Goal: Task Accomplishment & Management: Use online tool/utility

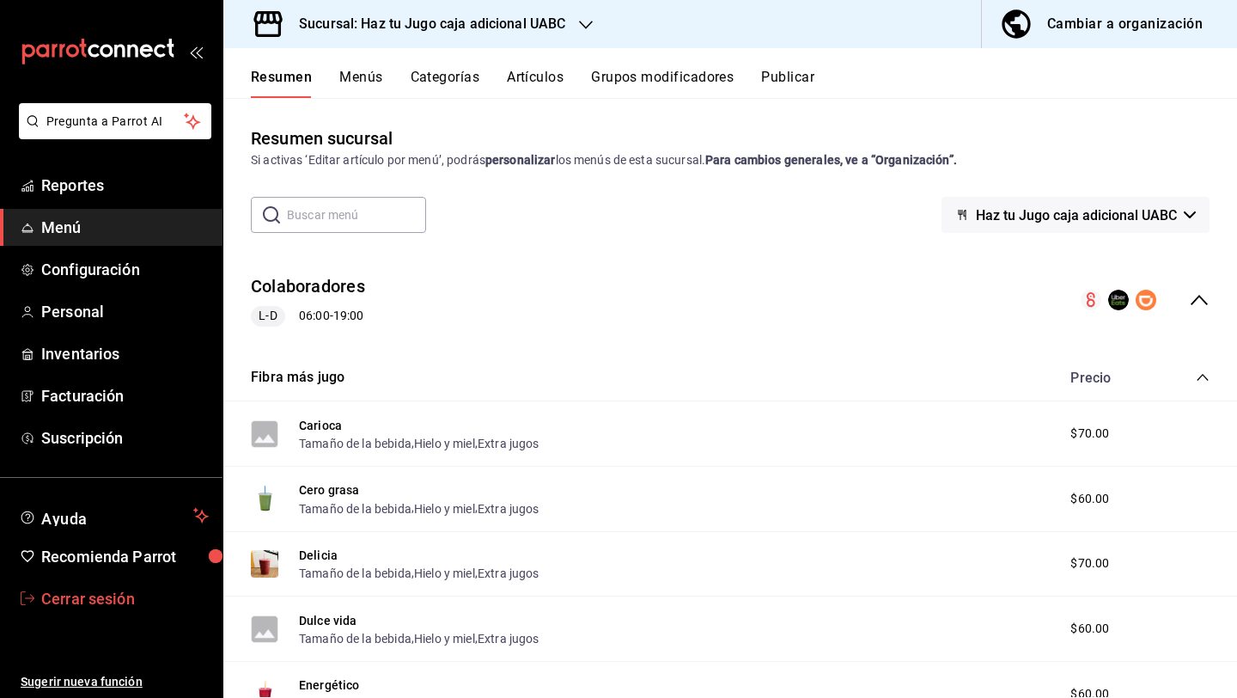
click at [105, 601] on span "Cerrar sesión" at bounding box center [125, 598] width 168 height 23
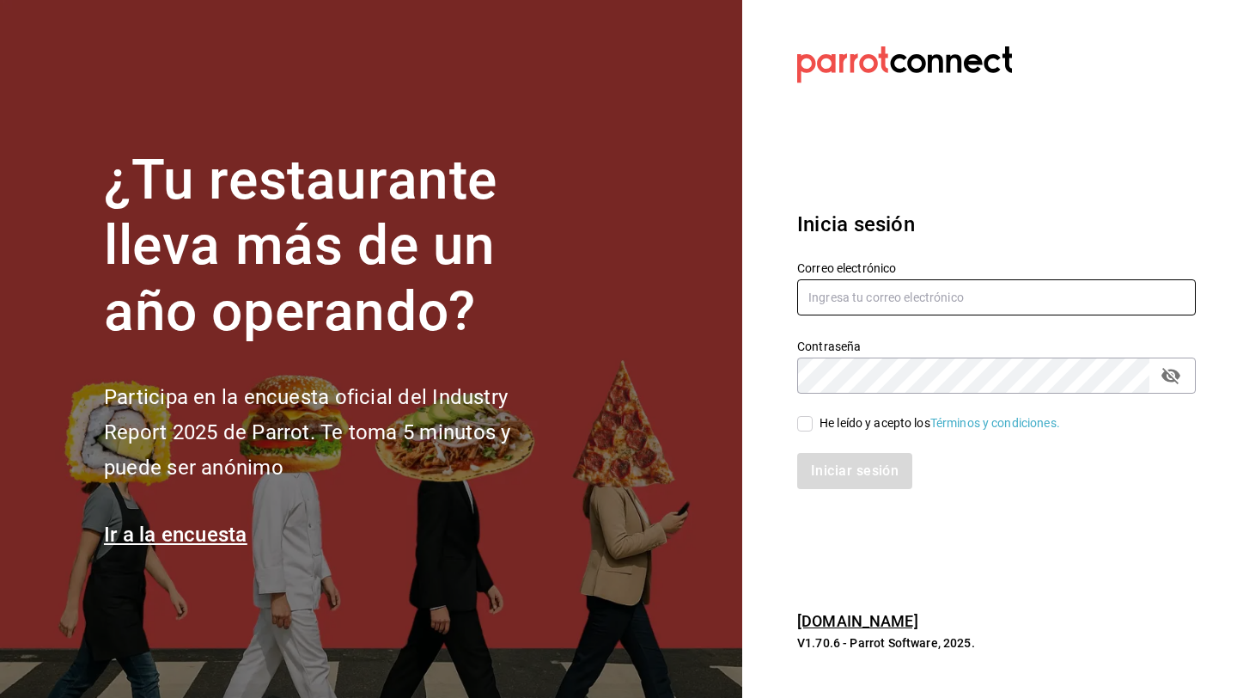
click at [918, 294] on input "text" at bounding box center [996, 297] width 399 height 36
type input "l"
type input "lunamediacafe@avilacamacho.com"
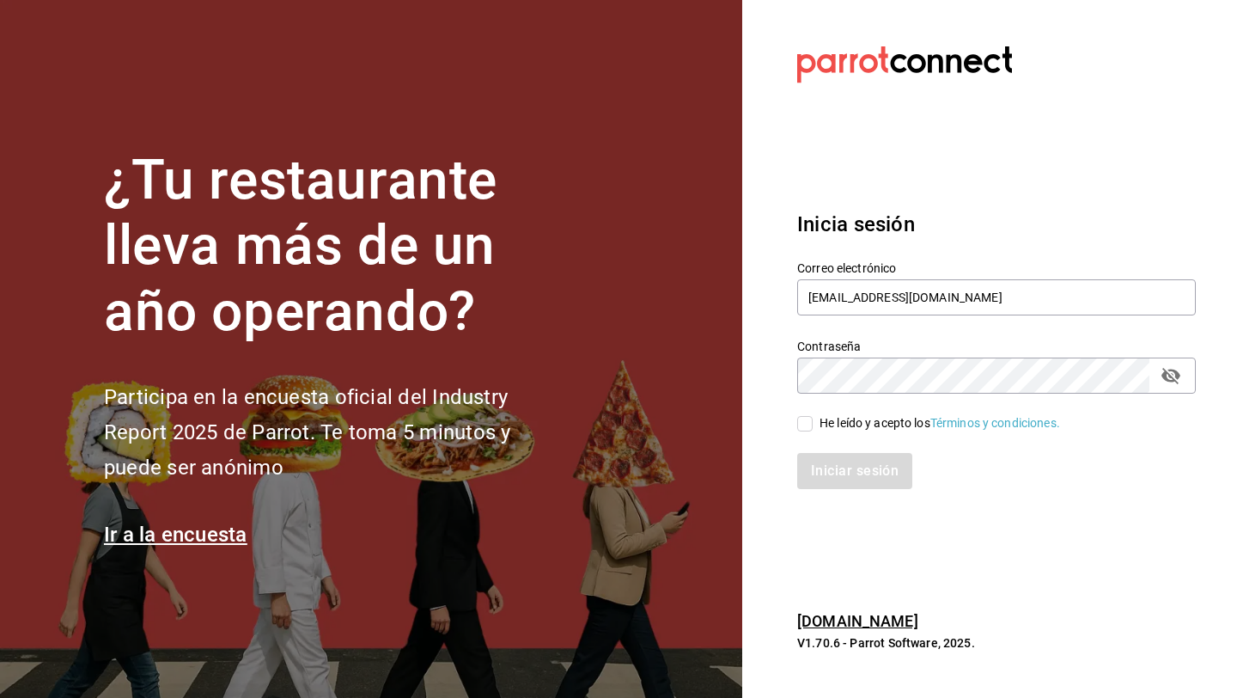
click at [802, 424] on input "He leído y acepto los Términos y condiciones." at bounding box center [804, 423] width 15 height 15
checkbox input "true"
click at [821, 473] on button "Iniciar sesión" at bounding box center [855, 471] width 117 height 36
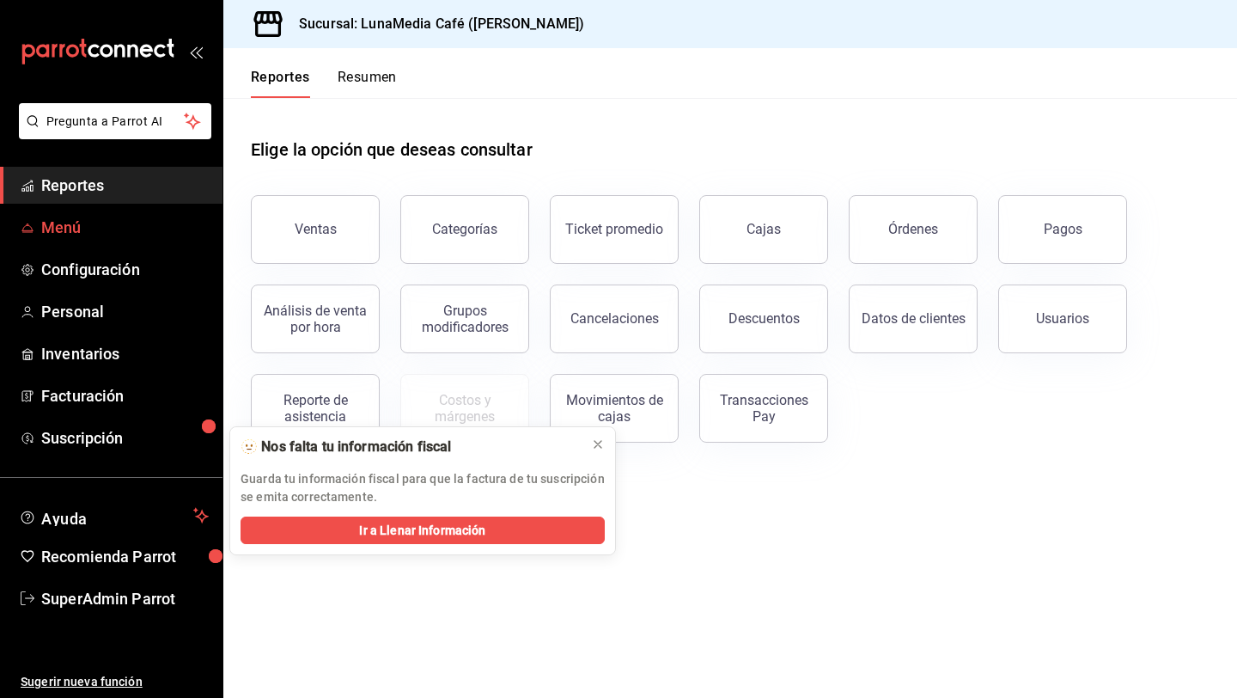
click at [79, 235] on span "Menú" at bounding box center [125, 227] width 168 height 23
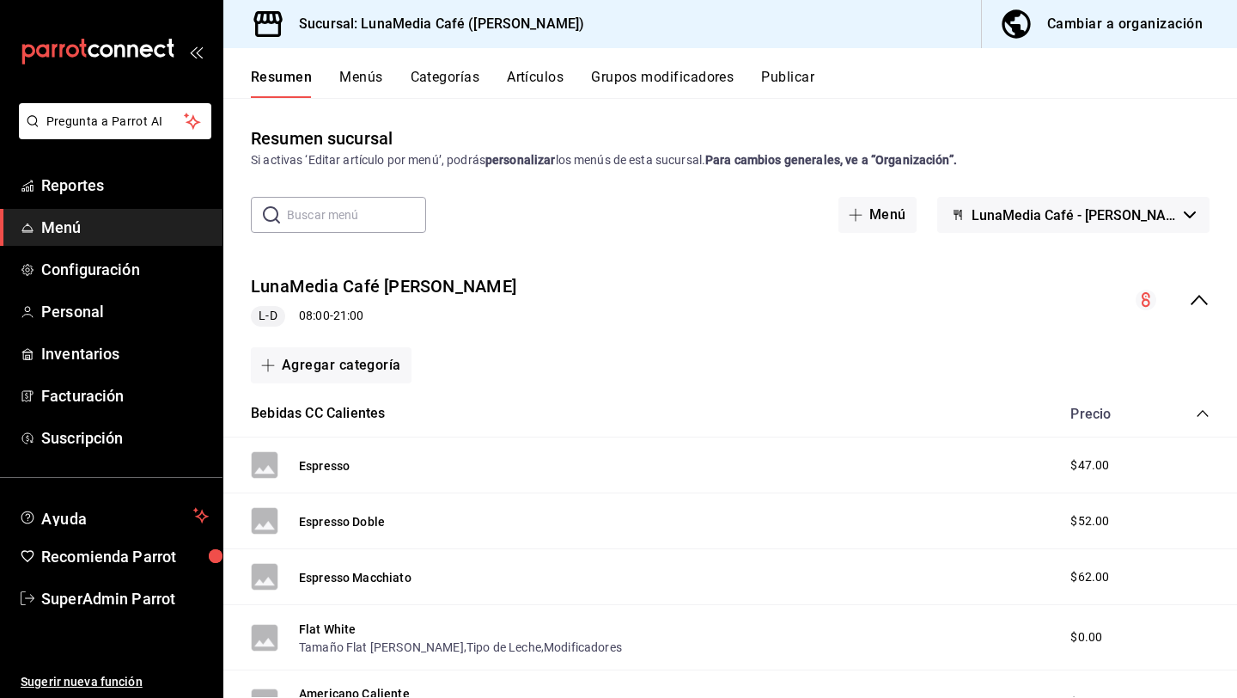
click at [771, 90] on button "Publicar" at bounding box center [787, 83] width 53 height 29
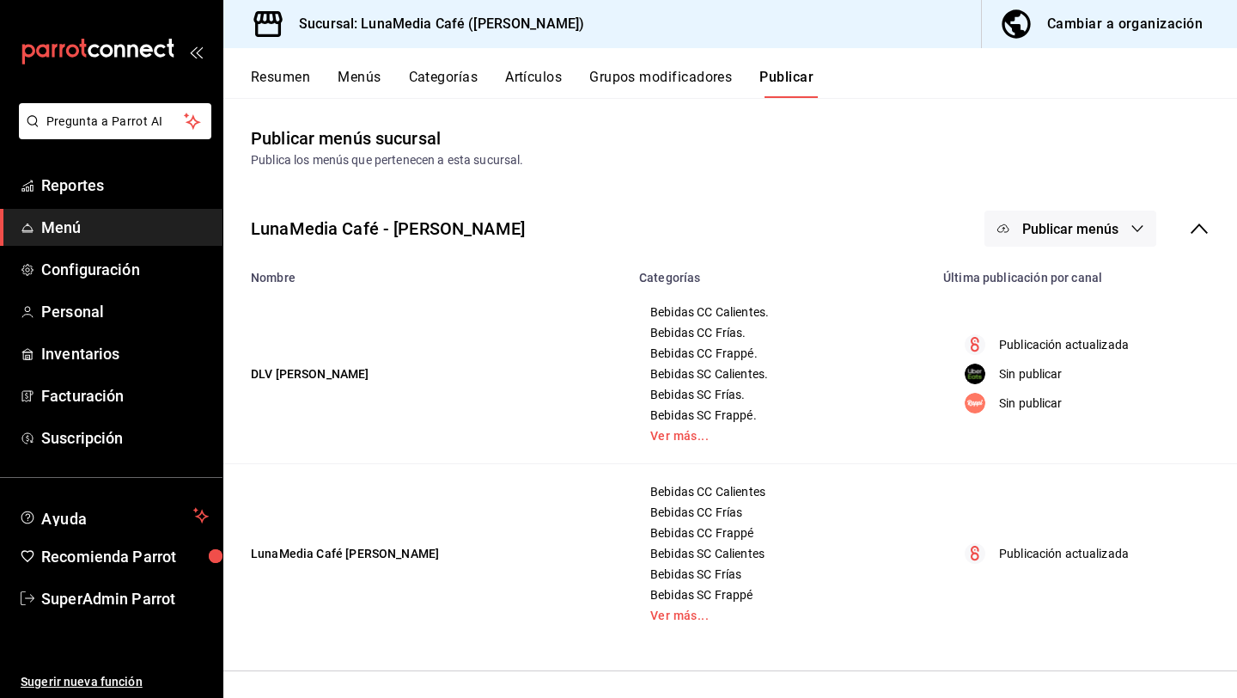
click at [1136, 232] on icon "button" at bounding box center [1138, 229] width 14 height 14
click at [1054, 377] on span "Rappi" at bounding box center [1095, 381] width 82 height 18
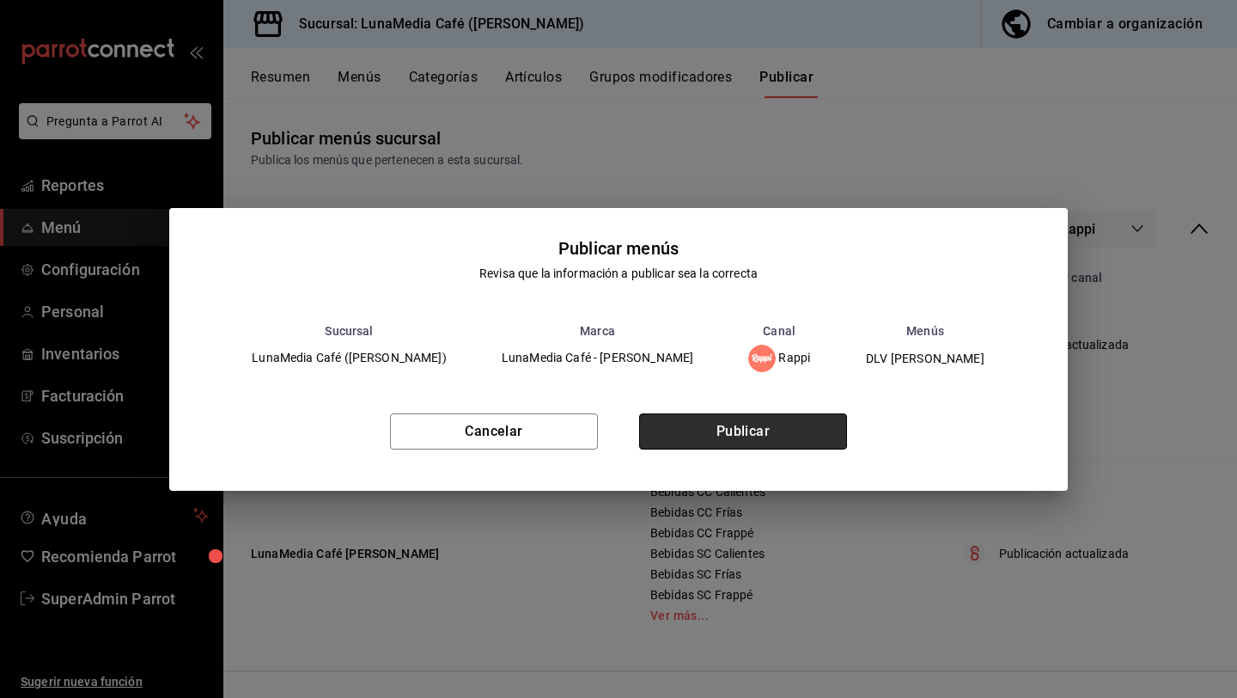
click at [743, 436] on button "Publicar" at bounding box center [743, 431] width 208 height 36
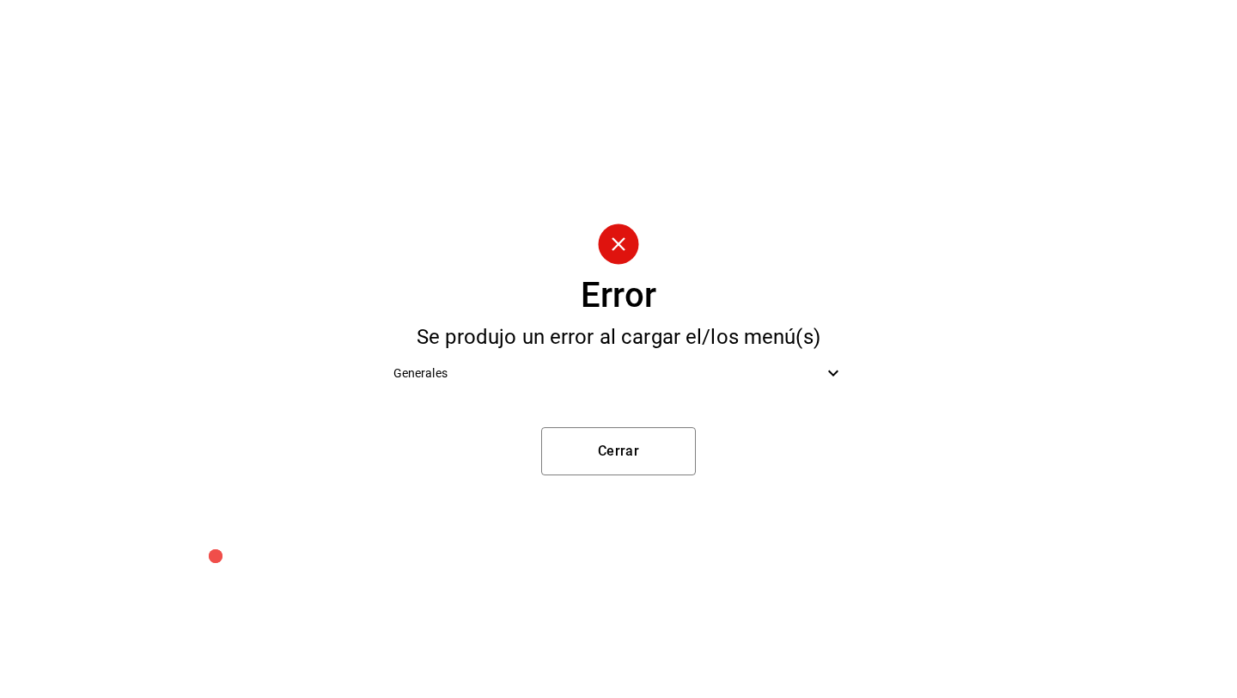
click at [465, 367] on span "Generales" at bounding box center [609, 373] width 430 height 18
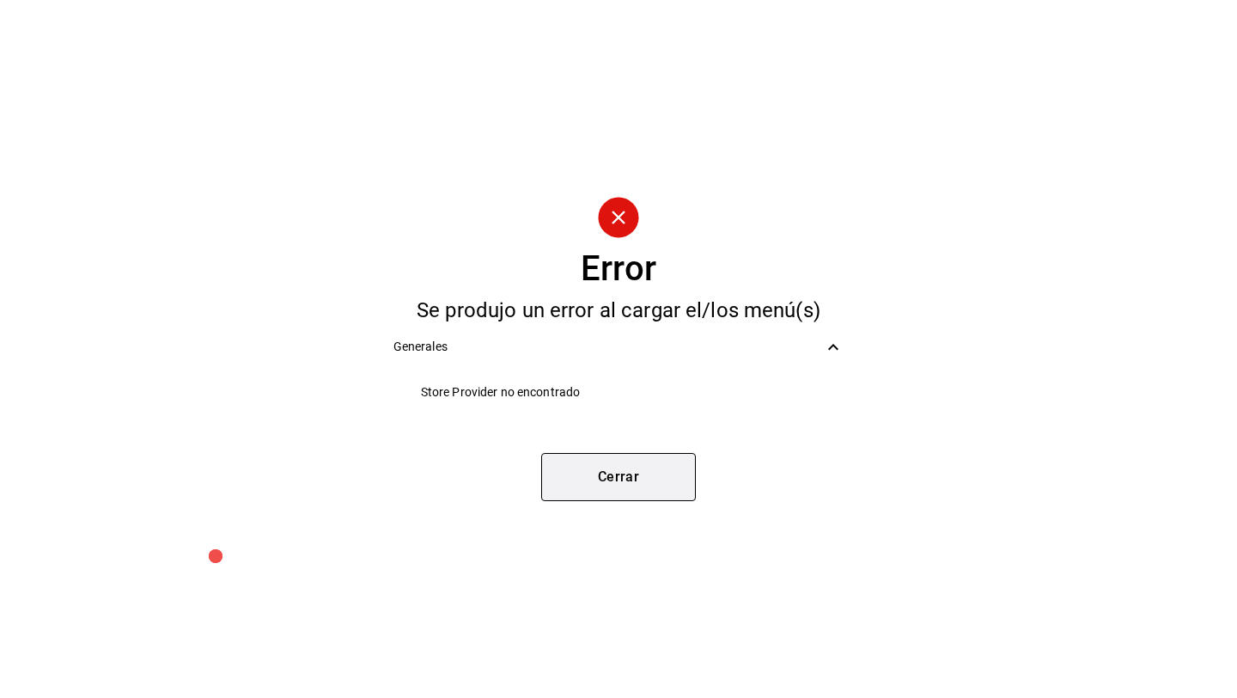
click at [591, 481] on button "Cerrar" at bounding box center [618, 477] width 155 height 48
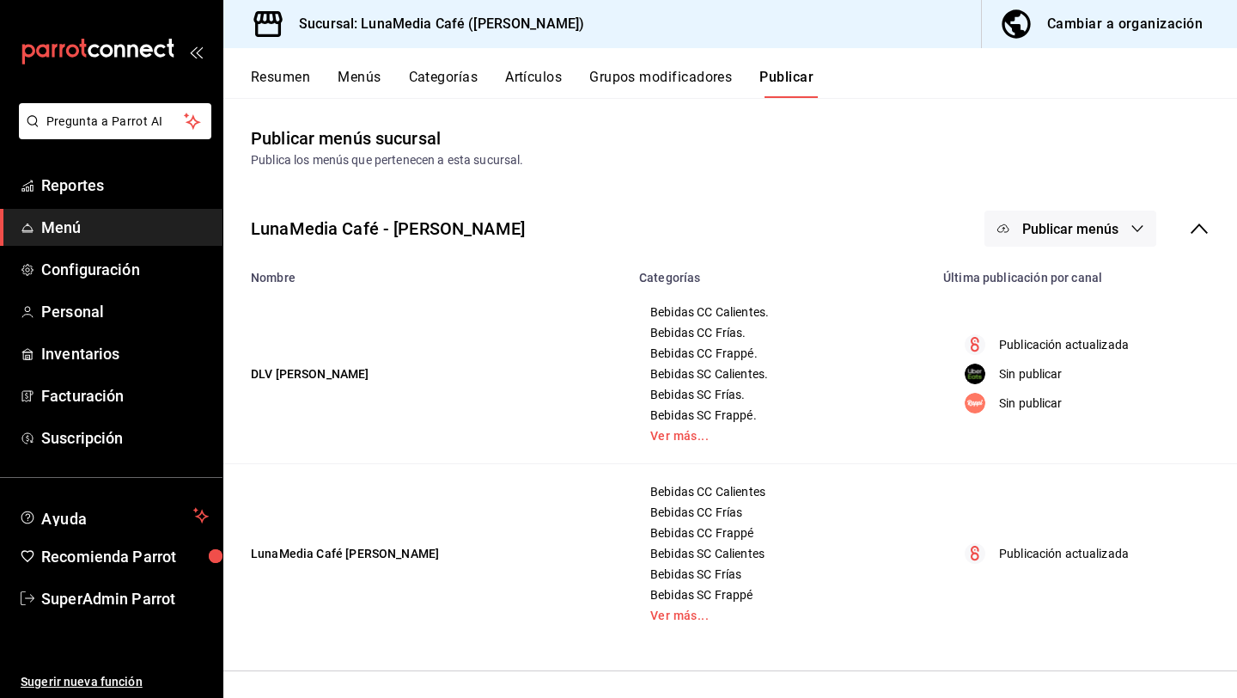
click at [1143, 220] on button "Publicar menús" at bounding box center [1071, 229] width 172 height 36
click at [1059, 373] on span "Rappi" at bounding box center [1095, 381] width 82 height 18
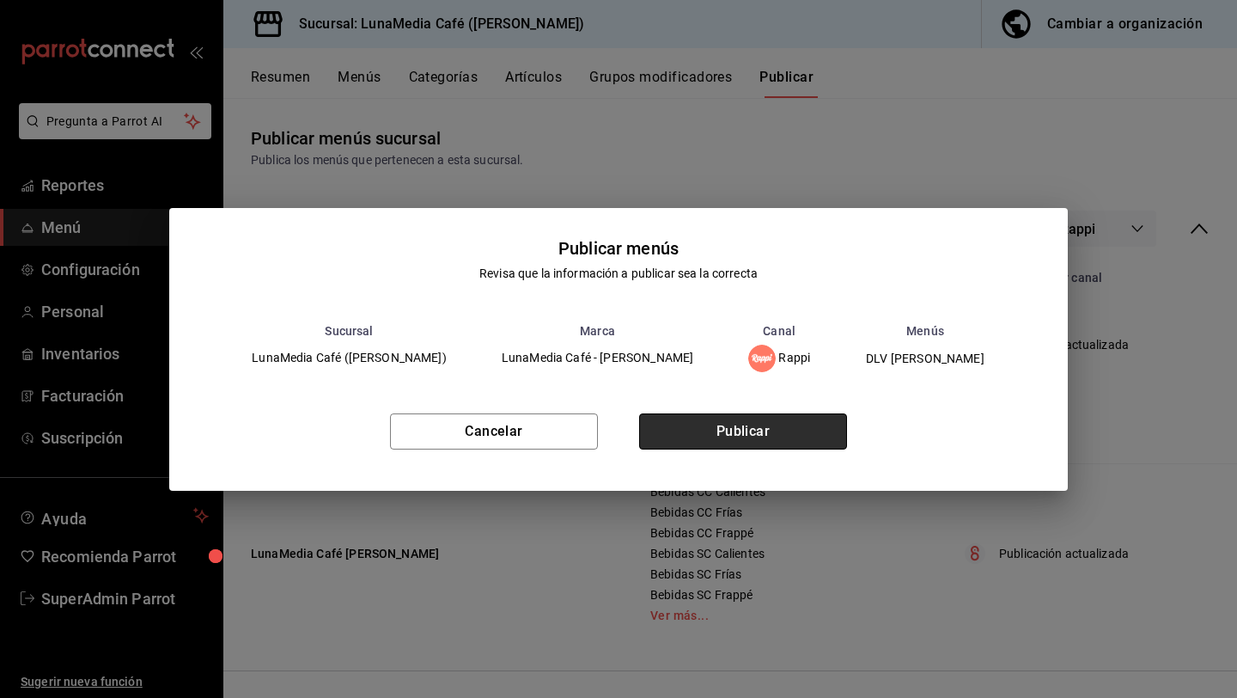
click at [748, 436] on button "Publicar" at bounding box center [743, 431] width 208 height 36
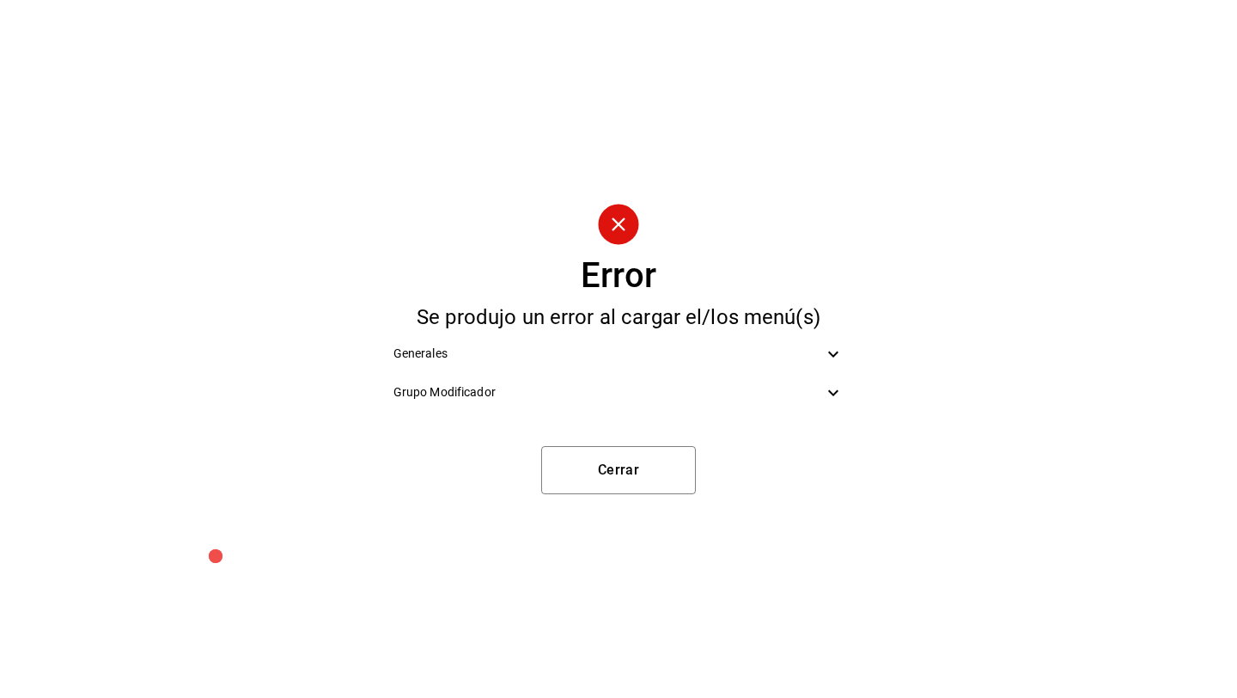
click at [813, 401] on div "Grupo Modificador" at bounding box center [619, 392] width 479 height 39
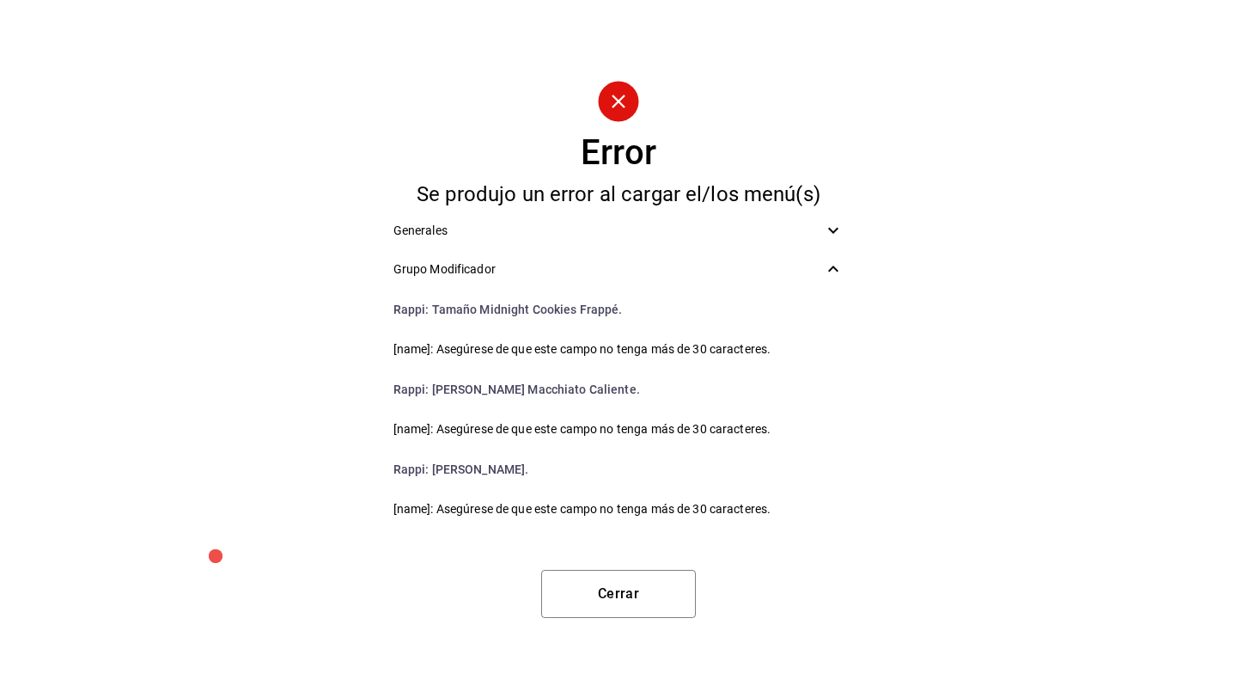
click at [828, 229] on icon at bounding box center [833, 230] width 21 height 21
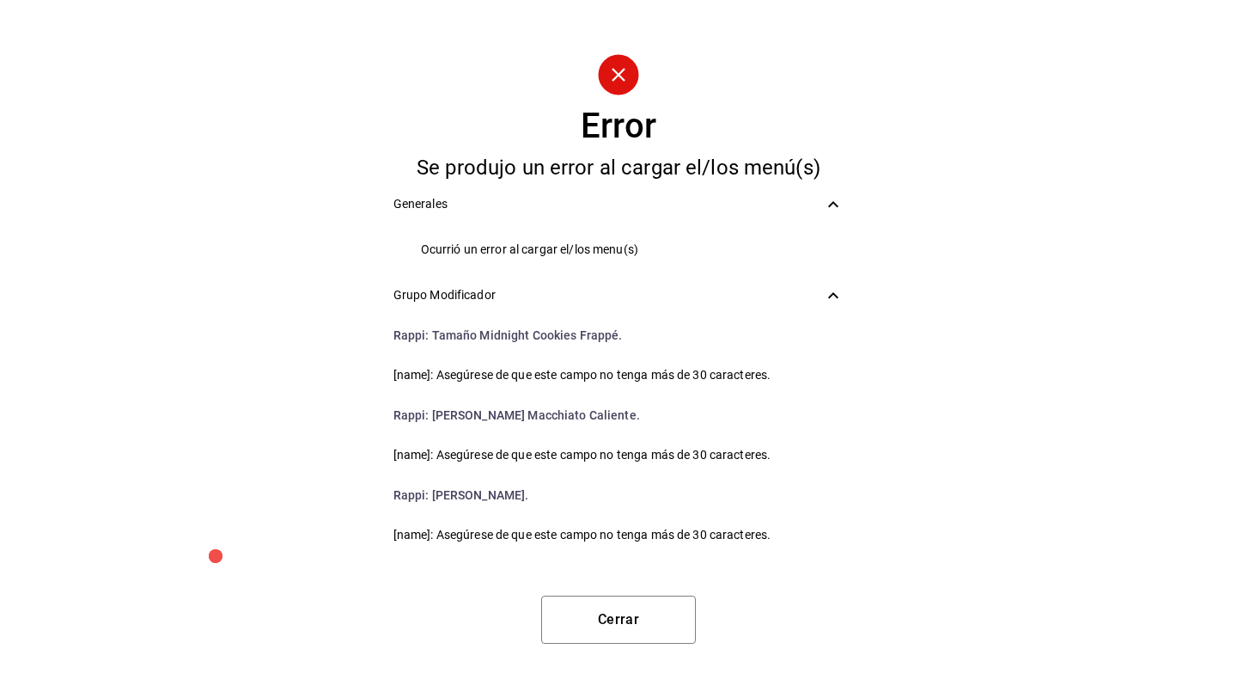
click at [612, 645] on div "Error Se produjo un error al cargar el/los menú(s) Generales Ocurrió un error a…" at bounding box center [618, 349] width 1237 height 698
click at [612, 639] on button "Cerrar" at bounding box center [618, 619] width 155 height 48
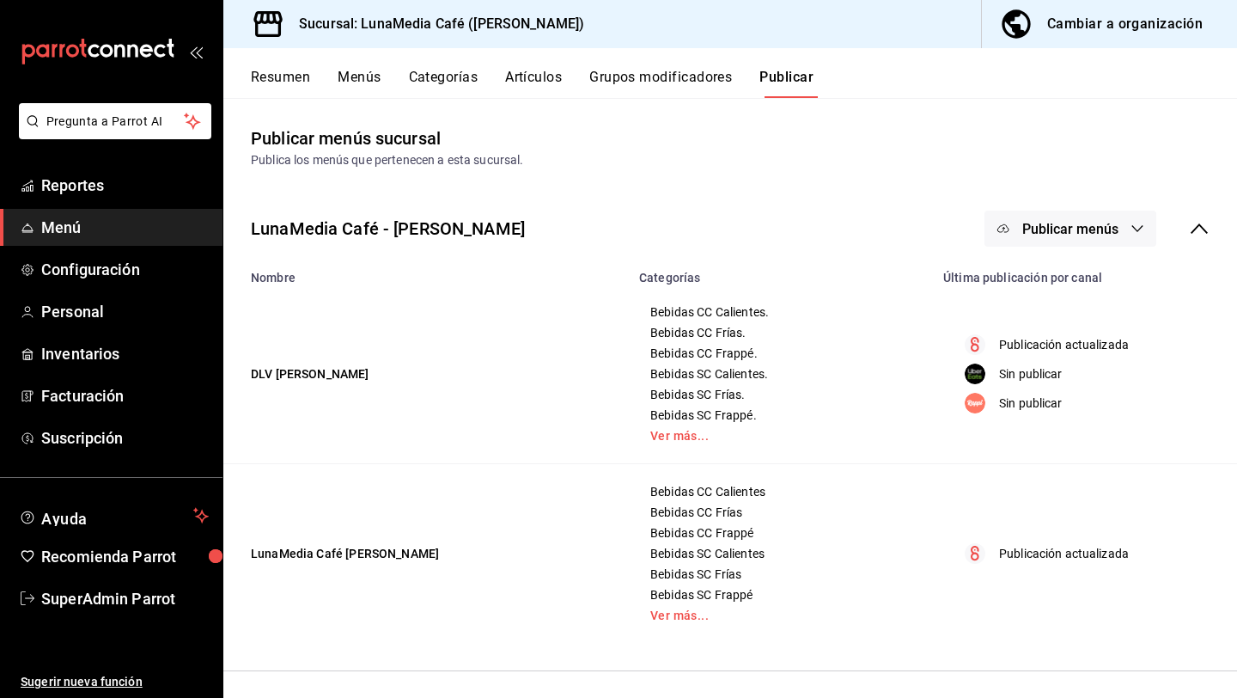
click at [1128, 480] on td "Publicación actualizada" at bounding box center [1085, 554] width 304 height 180
click at [1128, 227] on button "Publicar menús" at bounding box center [1071, 229] width 172 height 36
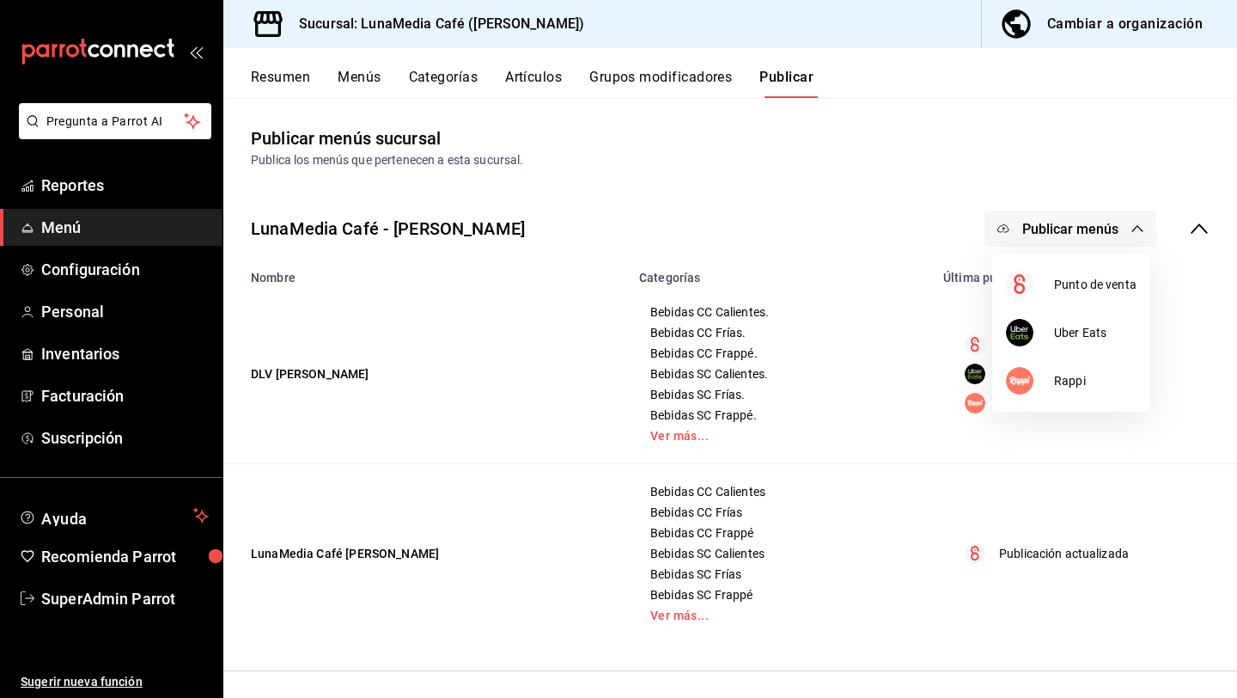
click at [975, 159] on div at bounding box center [618, 349] width 1237 height 698
